Goal: Task Accomplishment & Management: Manage account settings

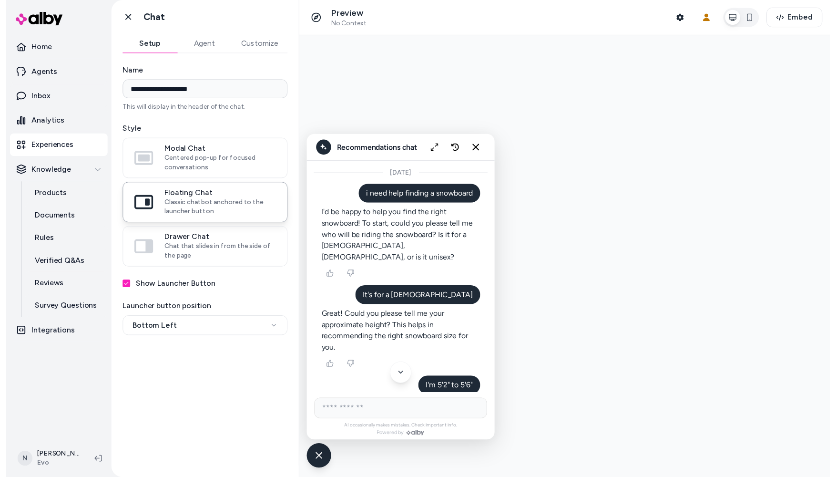
scroll to position [5812, 0]
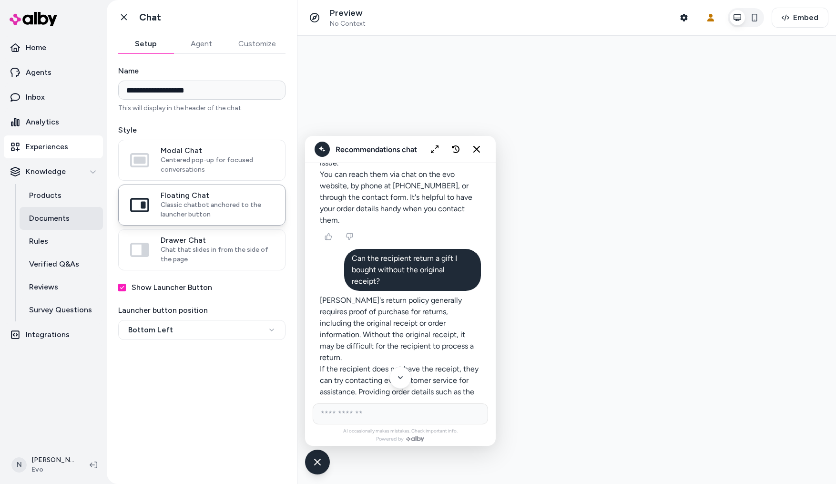
click at [57, 217] on p "Documents" at bounding box center [49, 218] width 41 height 11
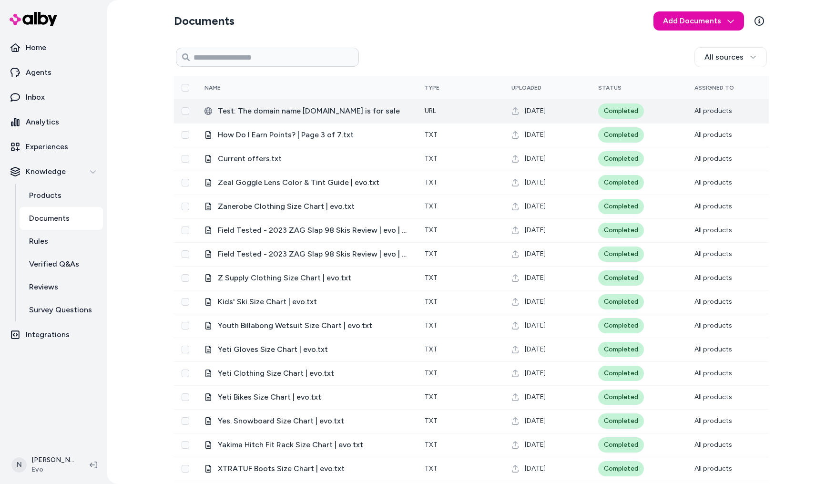
click at [388, 112] on span "Test: The domain name [DOMAIN_NAME] is for sale" at bounding box center [314, 110] width 192 height 11
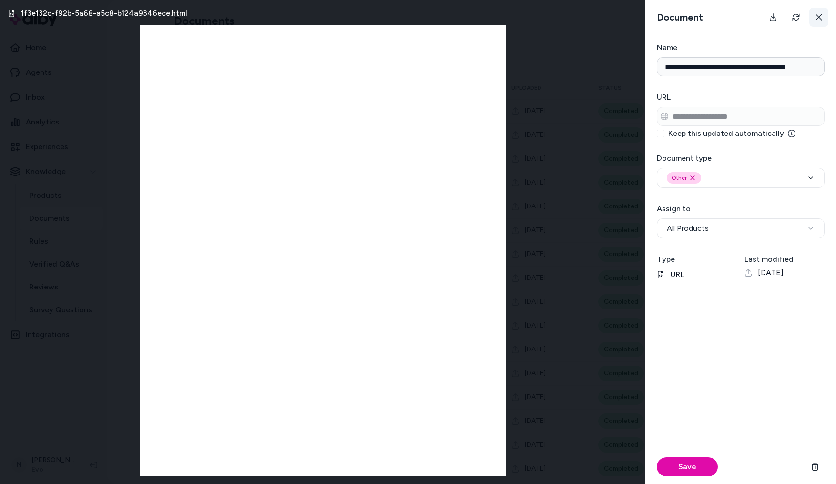
click at [821, 14] on icon at bounding box center [818, 17] width 7 height 7
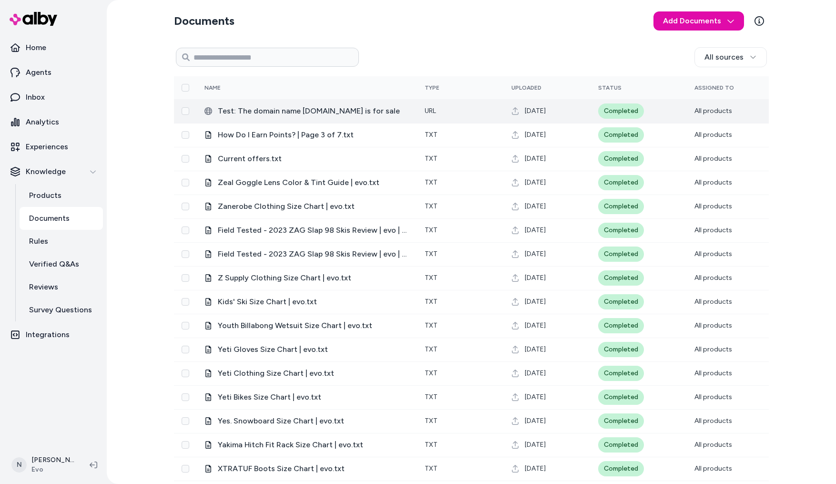
click at [400, 111] on span "Test: The domain name [DOMAIN_NAME] is for sale" at bounding box center [314, 110] width 192 height 11
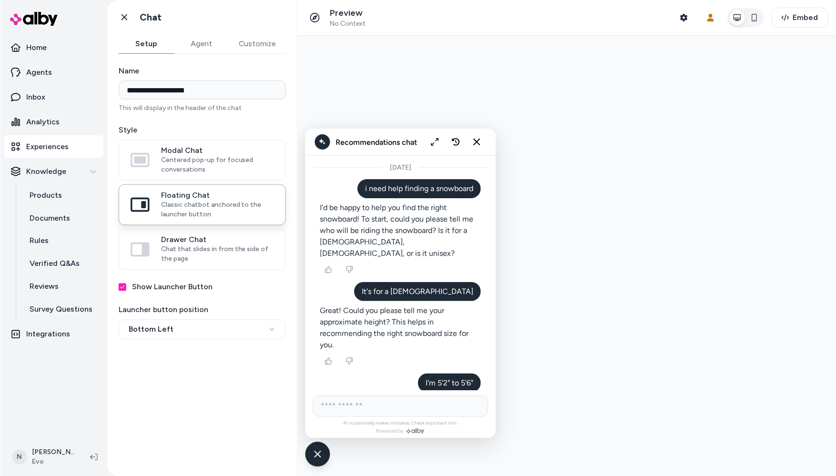
scroll to position [6093, 0]
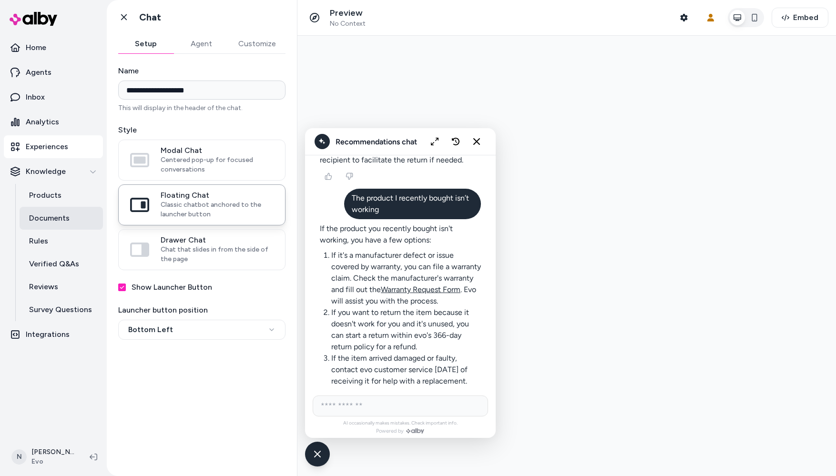
click at [39, 219] on p "Documents" at bounding box center [49, 218] width 41 height 11
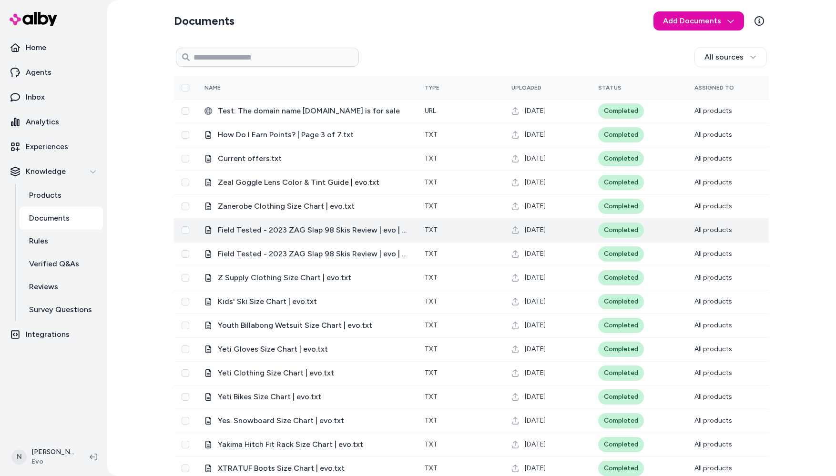
click at [458, 229] on td "txt" at bounding box center [460, 230] width 87 height 24
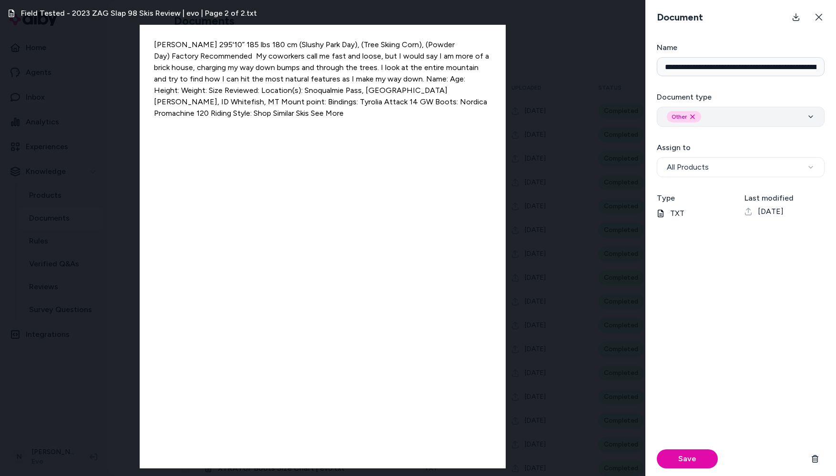
click at [811, 115] on icon "button" at bounding box center [811, 117] width 8 height 8
click at [733, 361] on div "Save" at bounding box center [741, 355] width 168 height 242
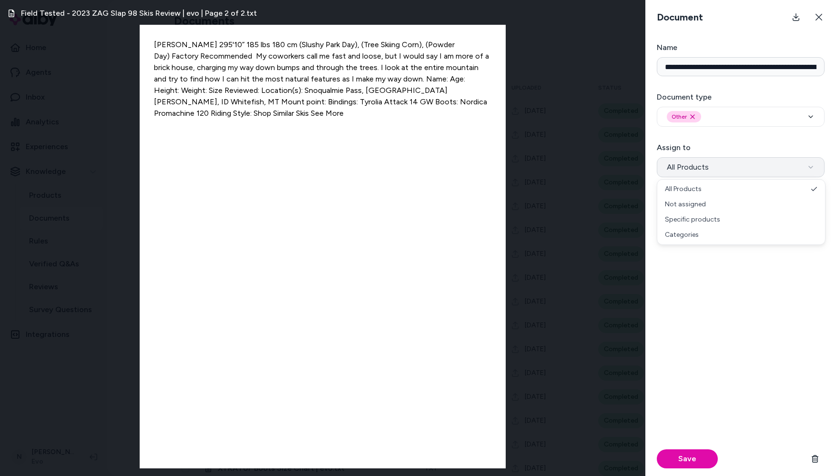
click at [813, 167] on icon "button" at bounding box center [811, 167] width 8 height 8
select select "**********"
click at [704, 188] on input at bounding box center [741, 190] width 168 height 19
click at [704, 191] on input "**" at bounding box center [741, 190] width 168 height 19
type input "*"
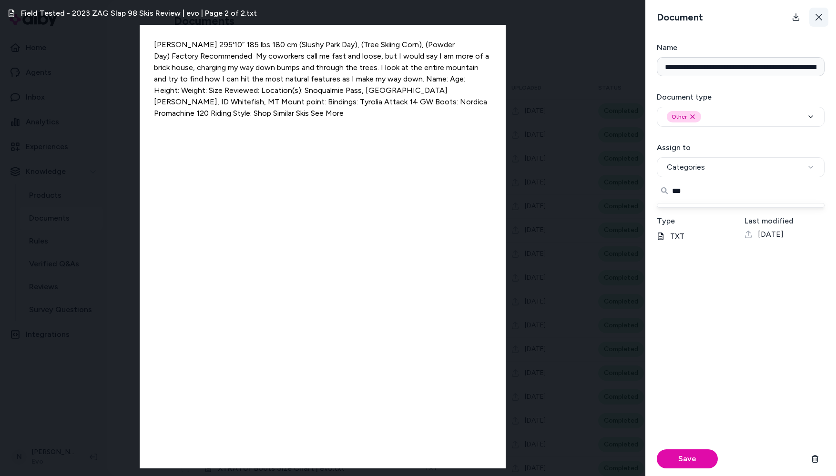
type input "***"
click at [818, 14] on icon at bounding box center [819, 17] width 8 height 8
